Goal: Check status: Check status

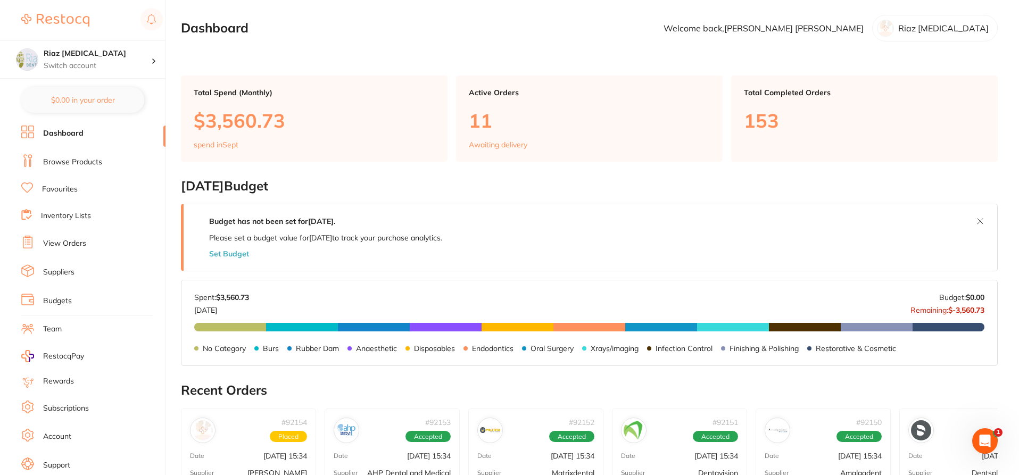
click at [66, 246] on link "View Orders" at bounding box center [64, 243] width 43 height 11
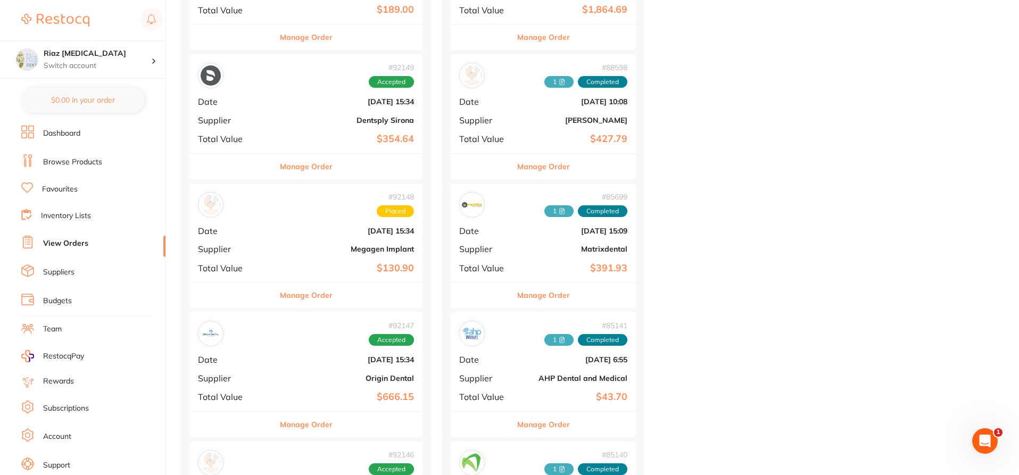
scroll to position [798, 0]
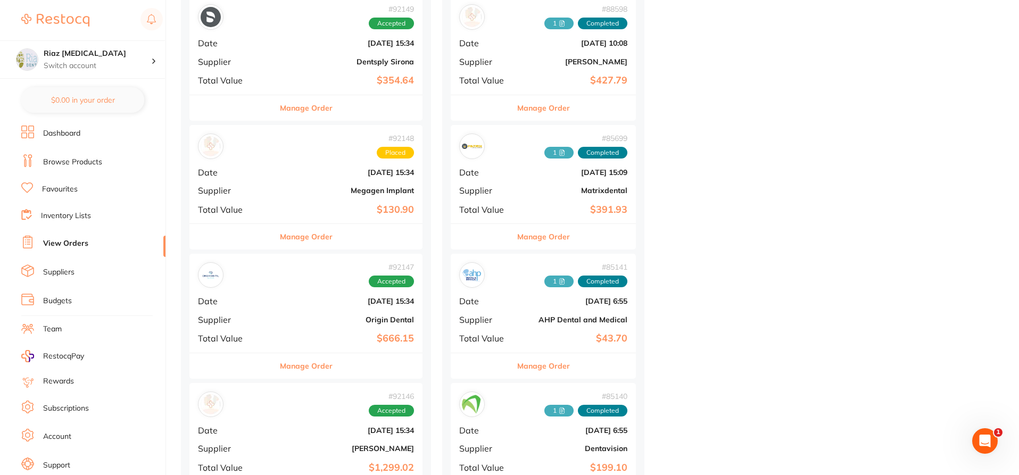
click at [550, 195] on div "# 85699 1 Completed Date [DATE] 15:09 Supplier Matrixdental Total Value $391.93" at bounding box center [543, 174] width 185 height 98
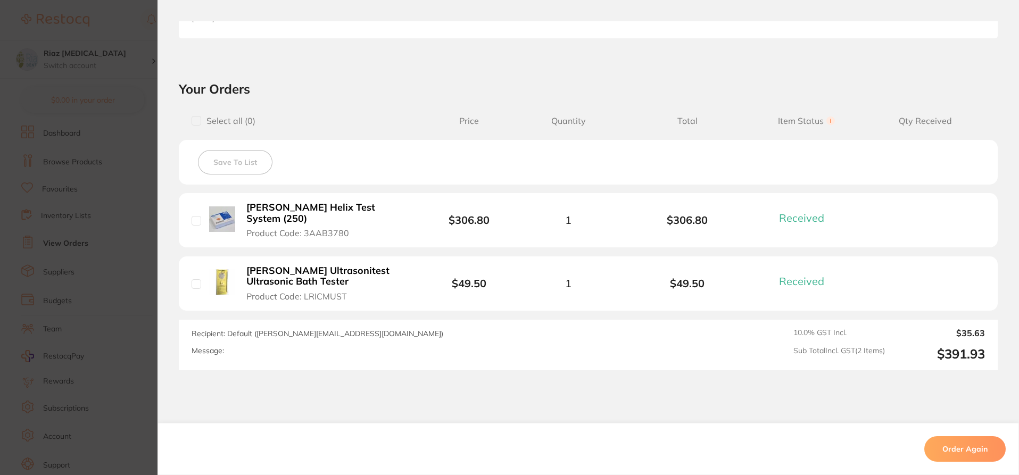
scroll to position [319, 0]
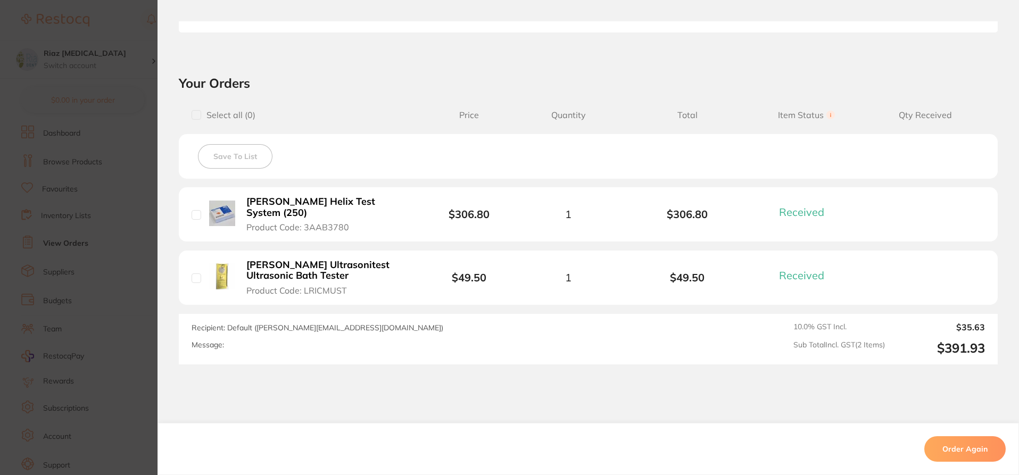
click at [114, 165] on section "Order ID: Restocq- 85699 Order Information 2 Received Completed Order Order Dat…" at bounding box center [509, 237] width 1019 height 475
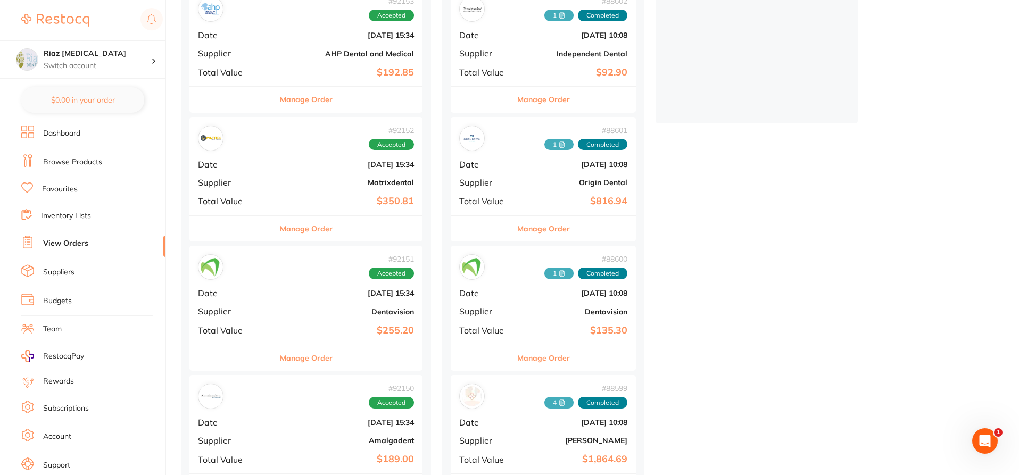
scroll to position [266, 0]
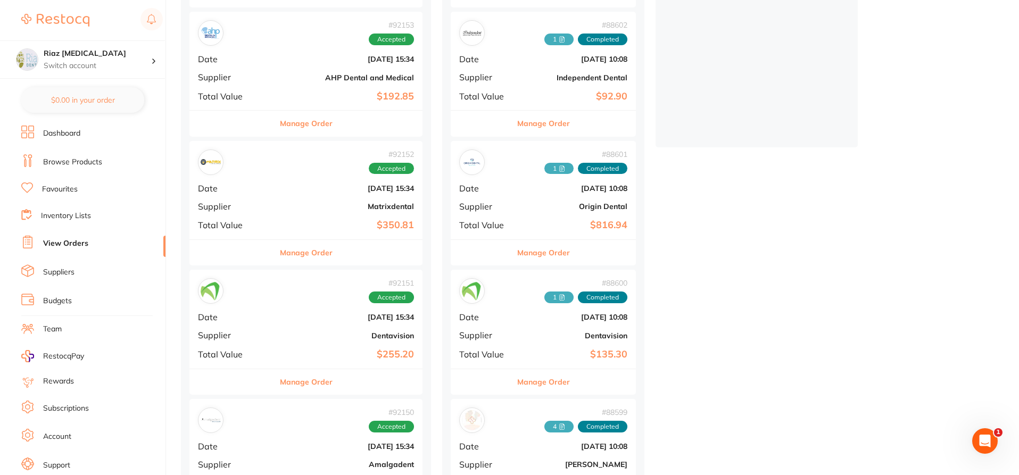
click at [264, 177] on div "# 92152 Accepted Date [DATE] 15:34 Supplier Matrixdental Total Value $350.81" at bounding box center [305, 190] width 233 height 98
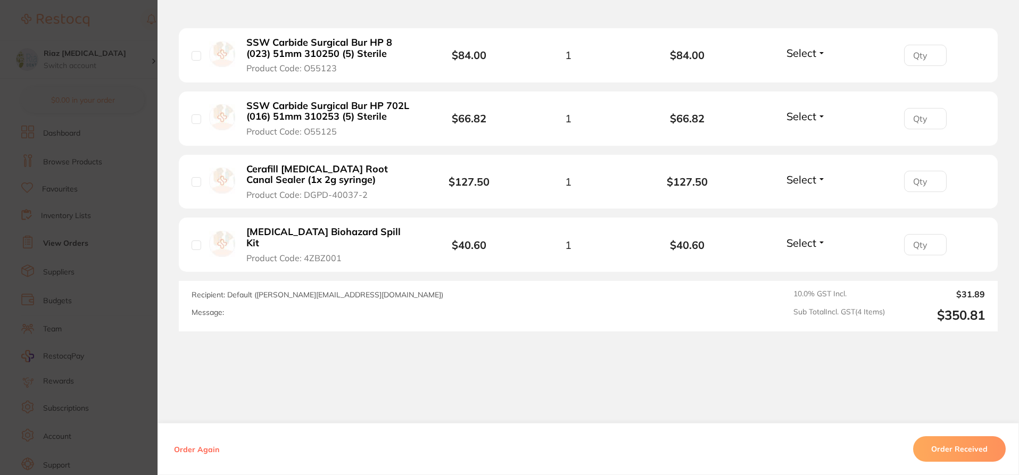
scroll to position [484, 0]
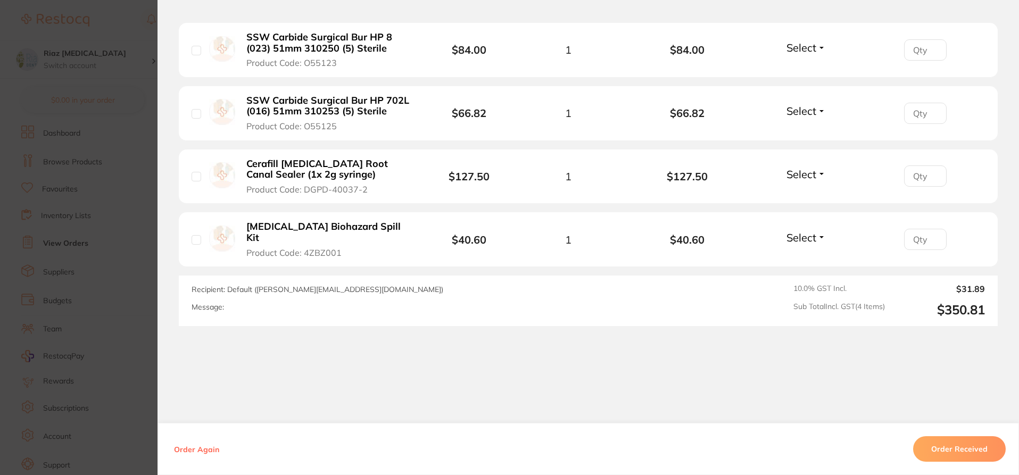
click at [125, 202] on section "Order ID: Restocq- 92152 Order Information Accepted Order Order Date [DATE] 15:…" at bounding box center [509, 237] width 1019 height 475
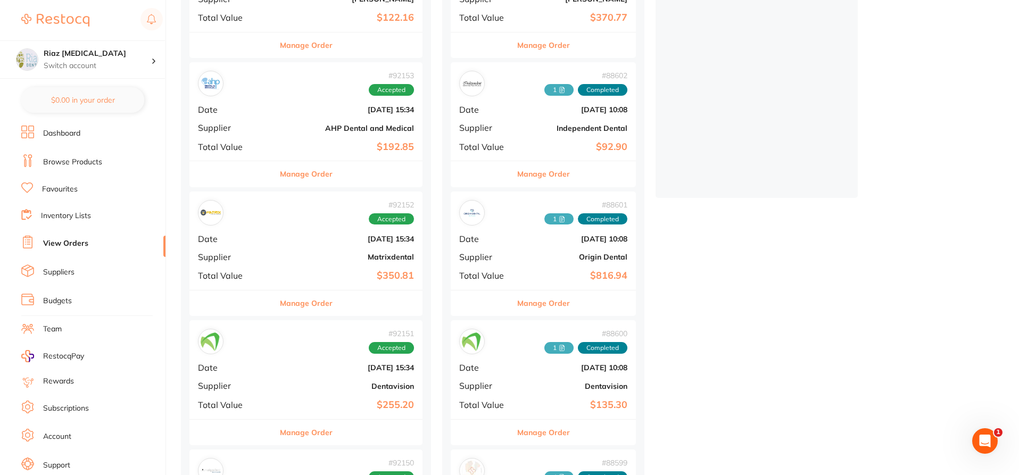
scroll to position [266, 0]
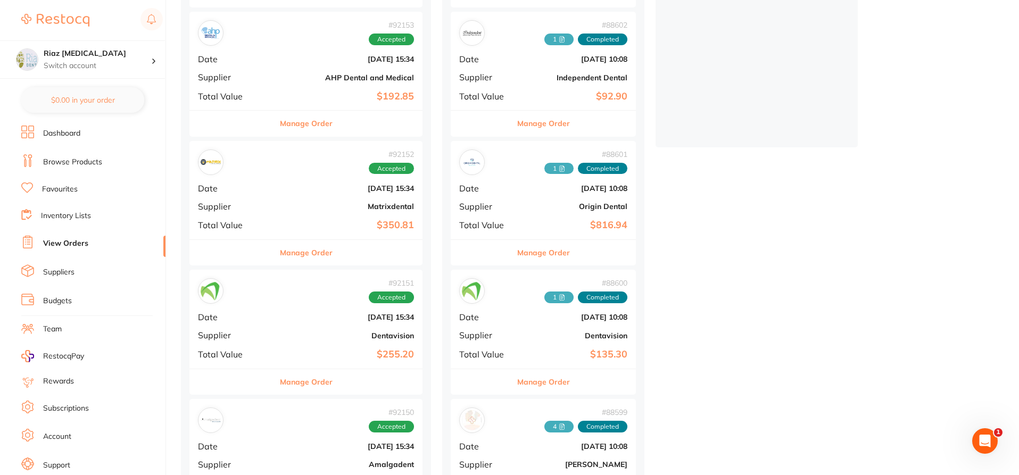
click at [301, 70] on div "# 92153 Accepted Date [DATE] 15:34 Supplier AHP Dental and Medical Total Value …" at bounding box center [305, 61] width 233 height 98
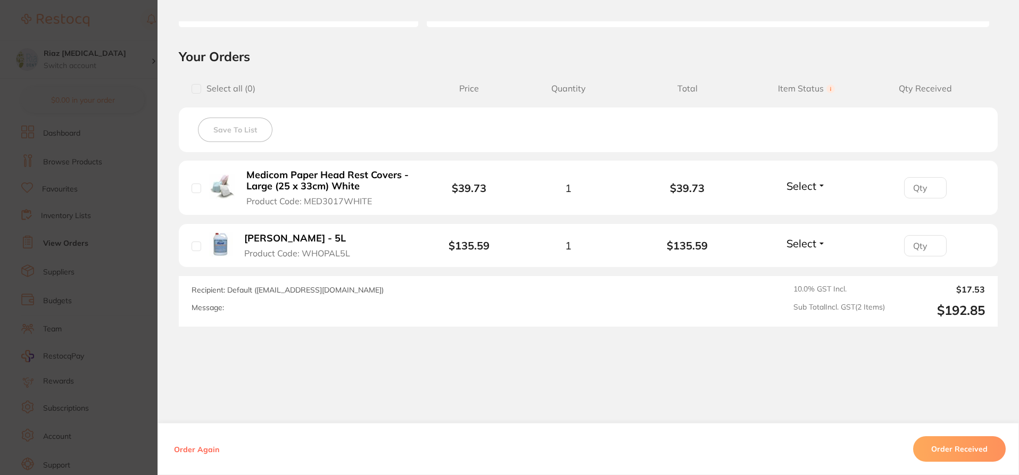
click at [255, 245] on button "[PERSON_NAME] - 5L Product Code: WHOPAL5L" at bounding box center [302, 246] width 122 height 26
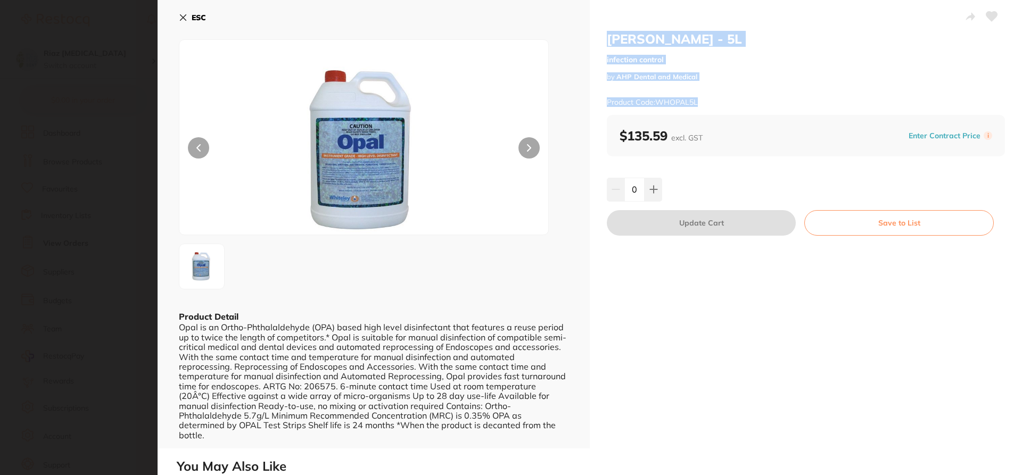
drag, startPoint x: 606, startPoint y: 35, endPoint x: 714, endPoint y: 93, distance: 122.6
click at [714, 93] on div "[PERSON_NAME] - 5L infection control by AHP Dental and Medical Product Code: WH…" at bounding box center [806, 73] width 398 height 84
copy div "[PERSON_NAME] - 5L infection control by AHP Dental and Medical Product Code: WH…"
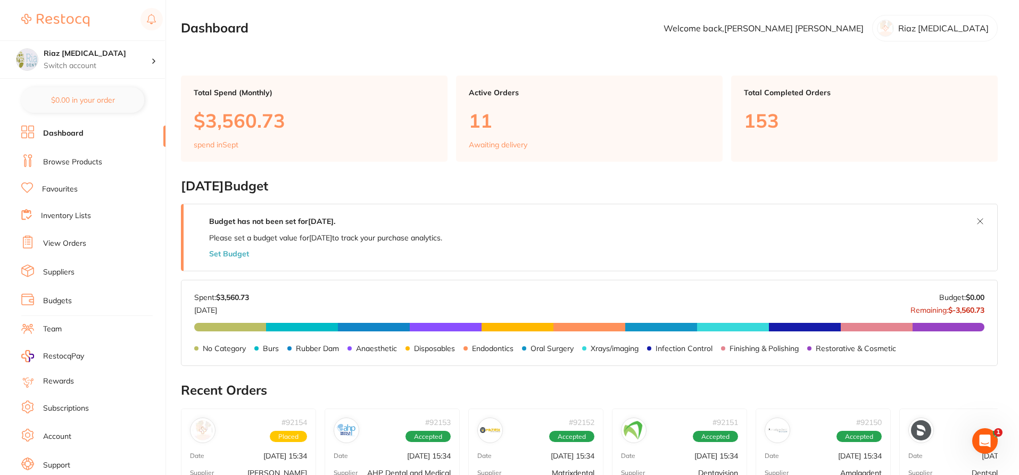
click at [61, 162] on link "Browse Products" at bounding box center [72, 162] width 59 height 11
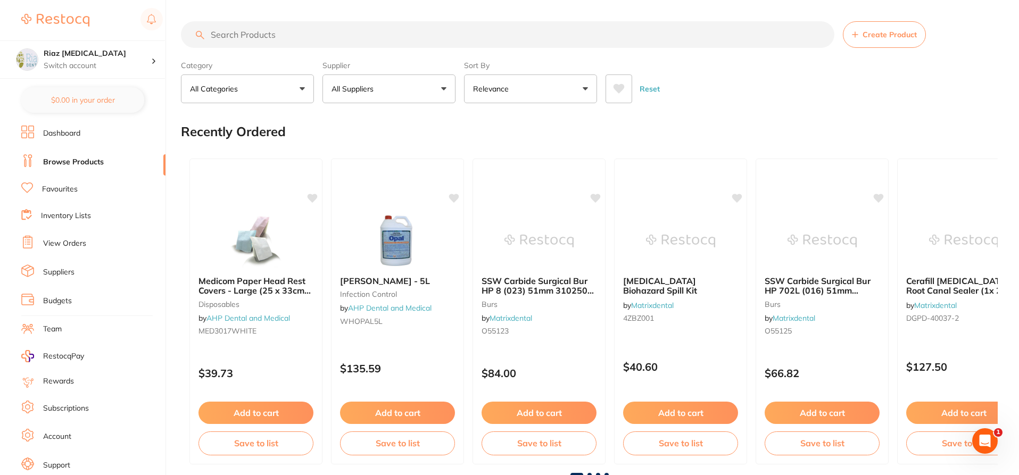
click at [238, 31] on input "search" at bounding box center [508, 34] width 654 height 27
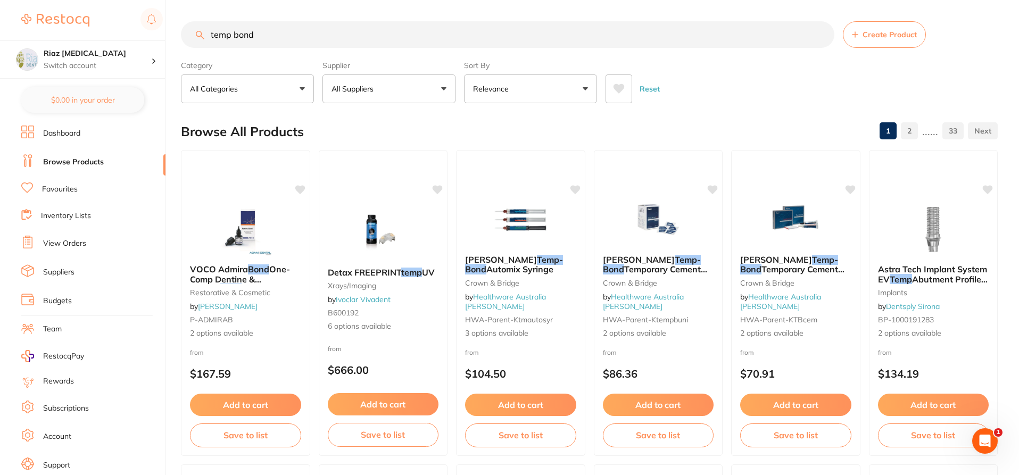
click at [377, 92] on p "All Suppliers" at bounding box center [355, 89] width 46 height 11
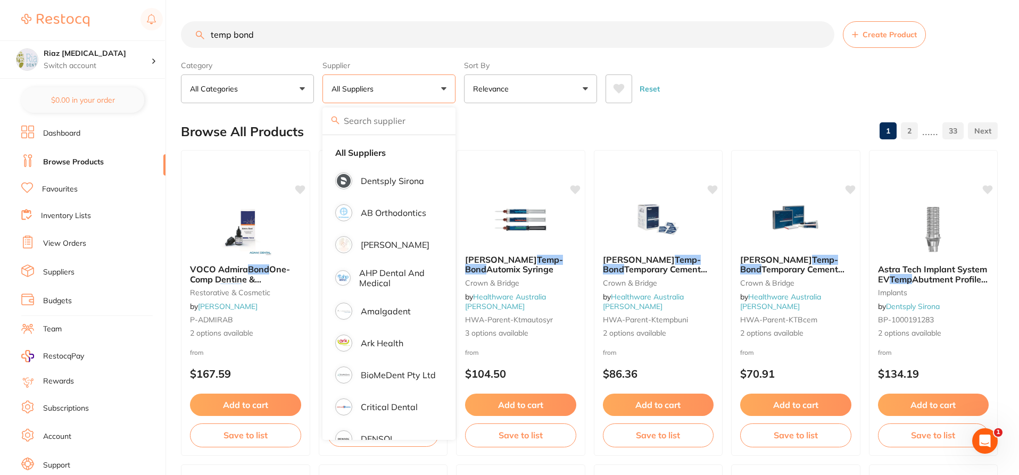
click at [301, 34] on input "temp bond" at bounding box center [508, 34] width 654 height 27
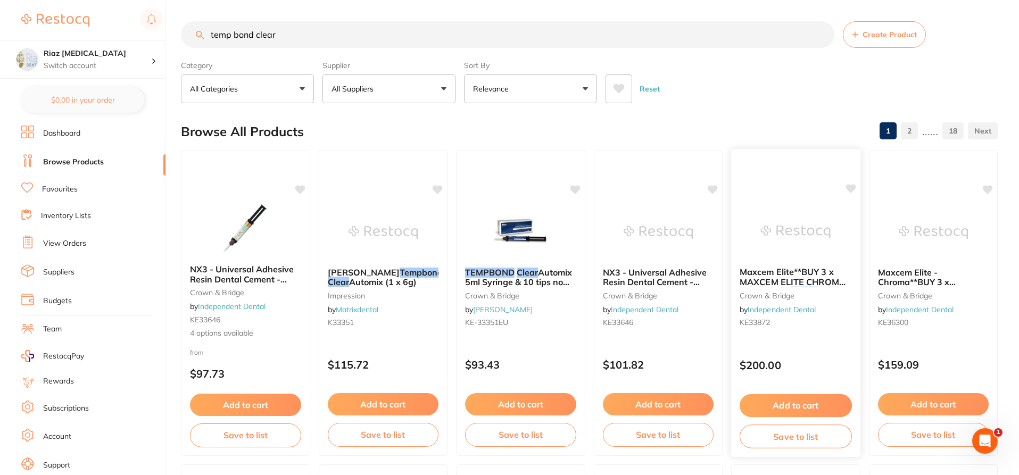
type input "temp bond clear"
click at [63, 242] on link "View Orders" at bounding box center [64, 243] width 43 height 11
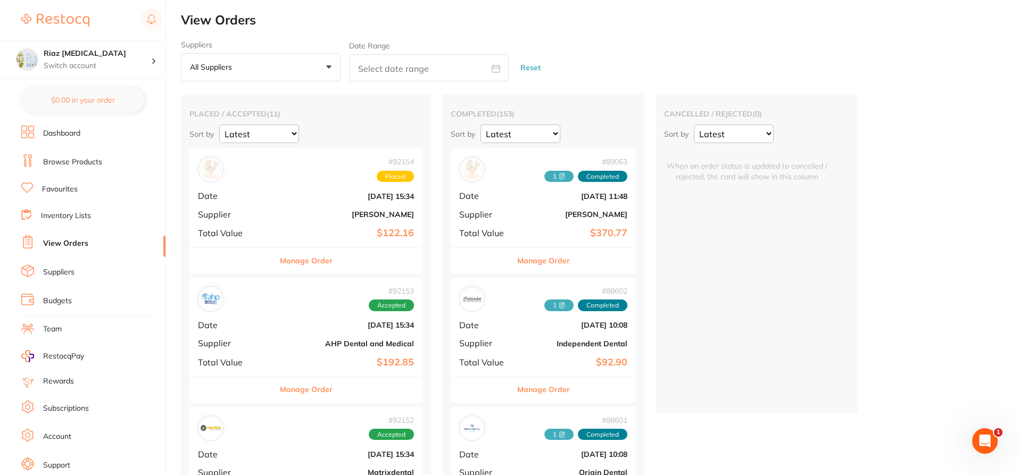
click at [276, 208] on div "# 92154 Placed Date Sept 1 2025, 15:34 Supplier Adam Dental Total Value $122.16" at bounding box center [305, 197] width 233 height 98
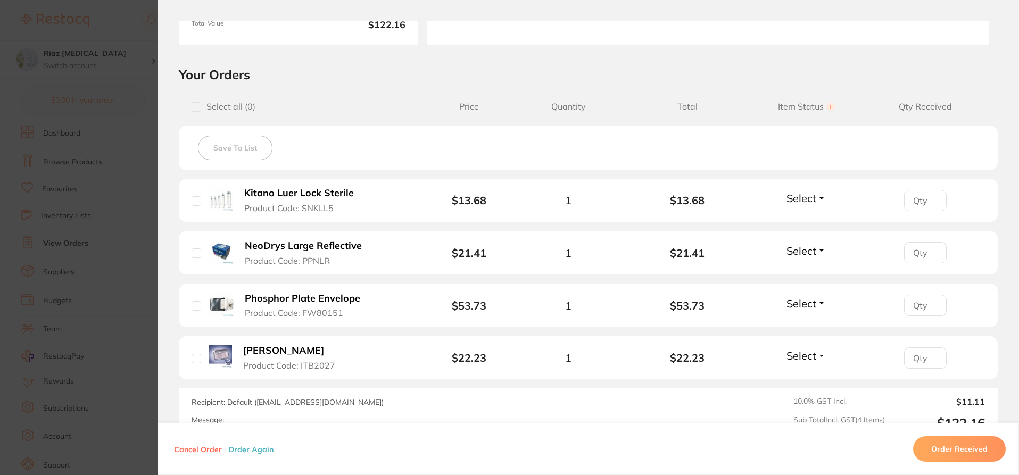
scroll to position [213, 0]
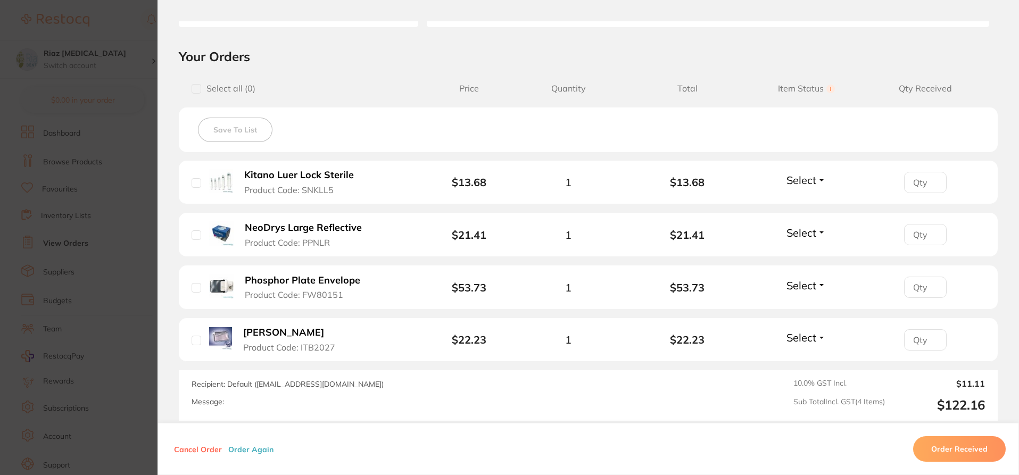
click at [125, 209] on section "Order ID: Restocq- 92154 Order Information Placed Order Order Date Sept 1 2025,…" at bounding box center [509, 237] width 1019 height 475
